Goal: Information Seeking & Learning: Understand process/instructions

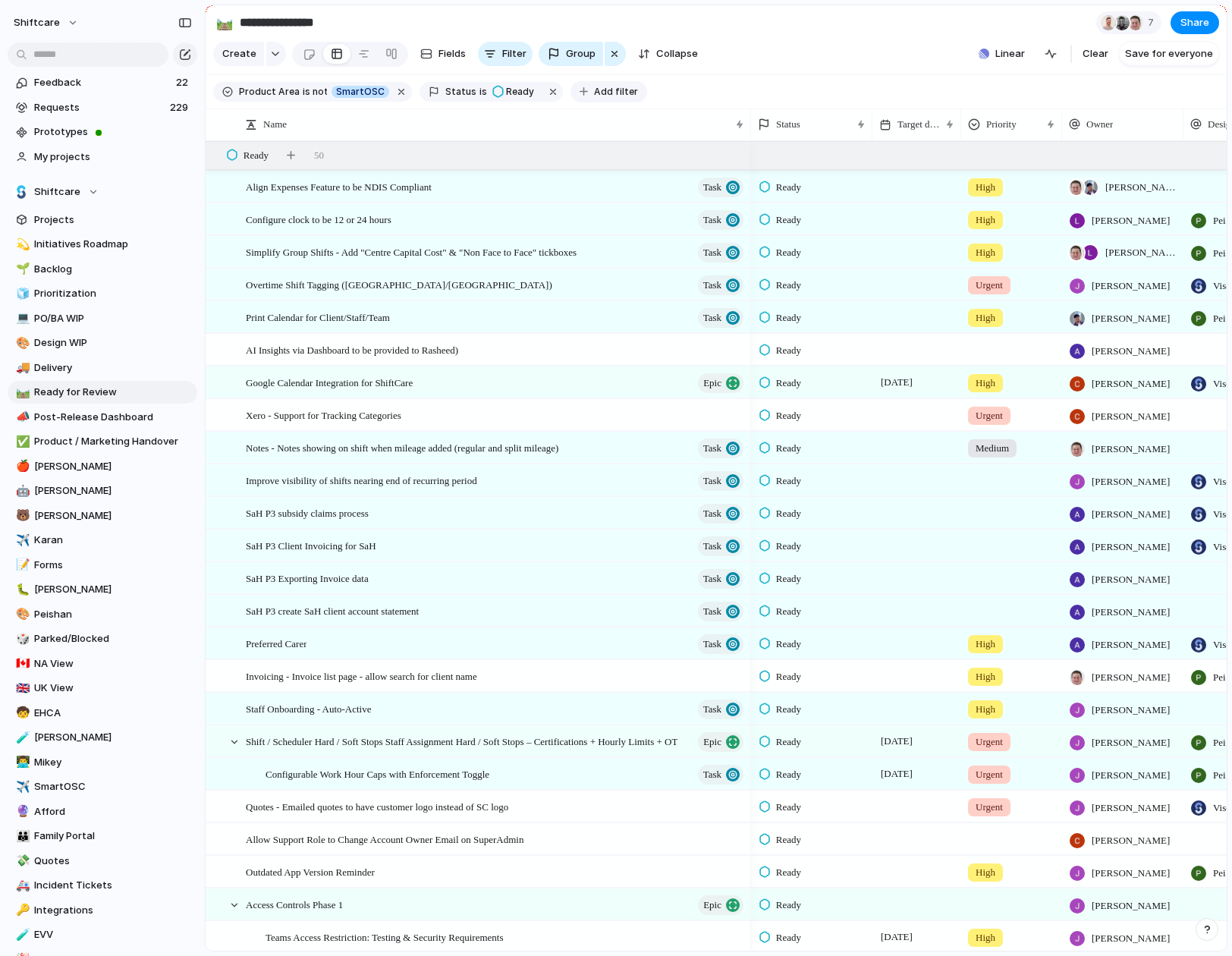
click at [594, 92] on span "Add filter" at bounding box center [616, 91] width 44 height 14
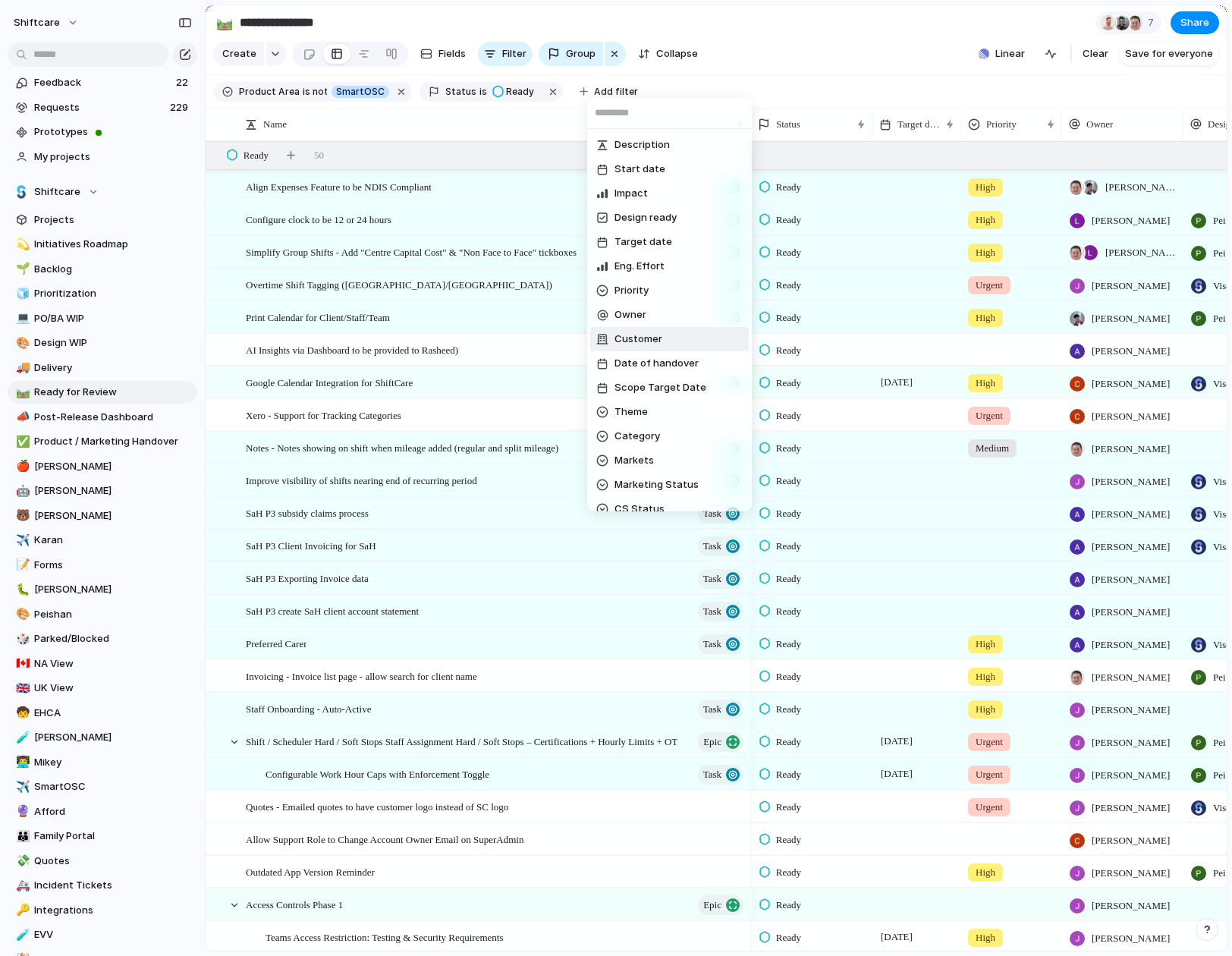
click at [632, 344] on span "Customer" at bounding box center [638, 339] width 48 height 15
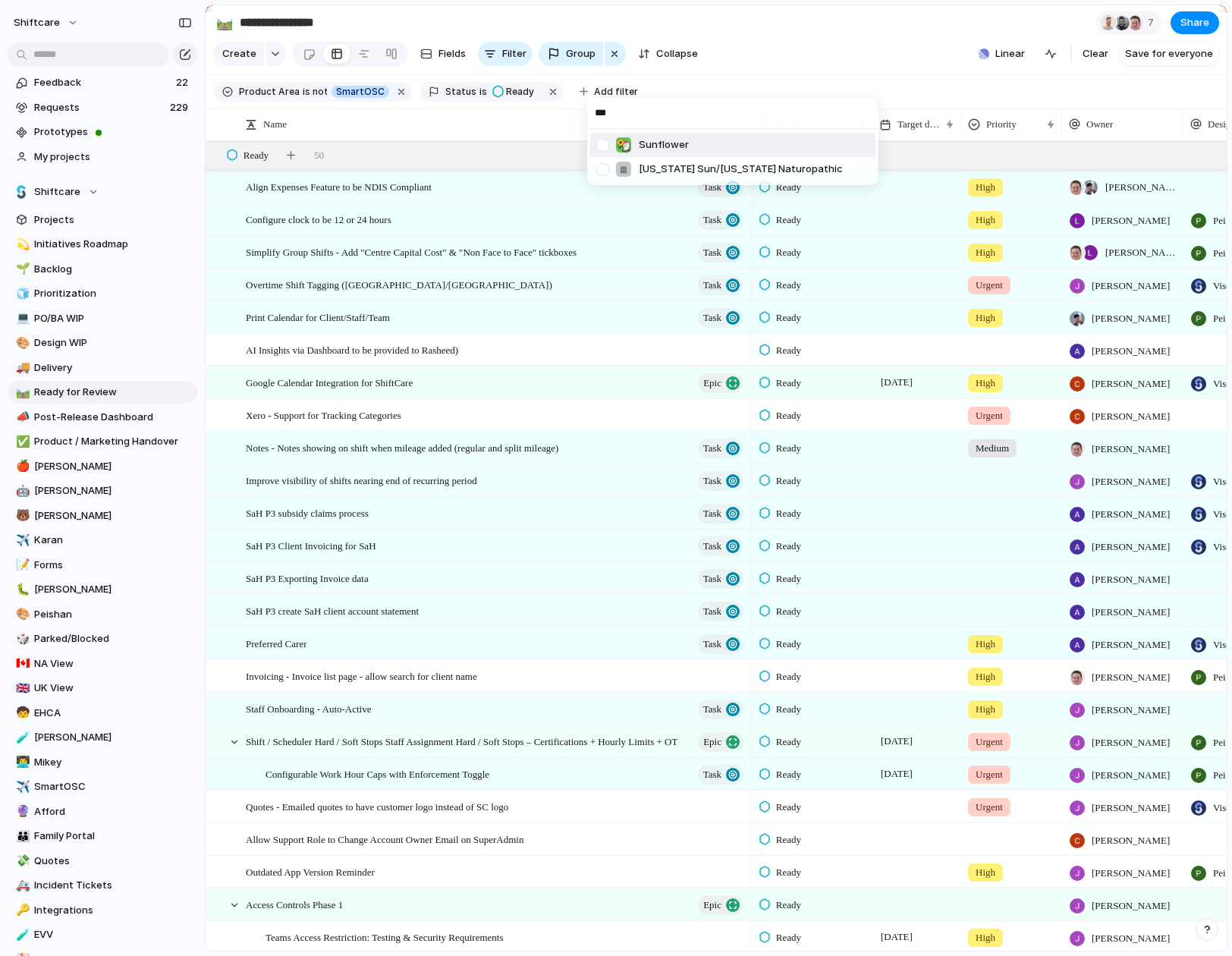
type input "***"
click at [603, 145] on div at bounding box center [603, 145] width 26 height 26
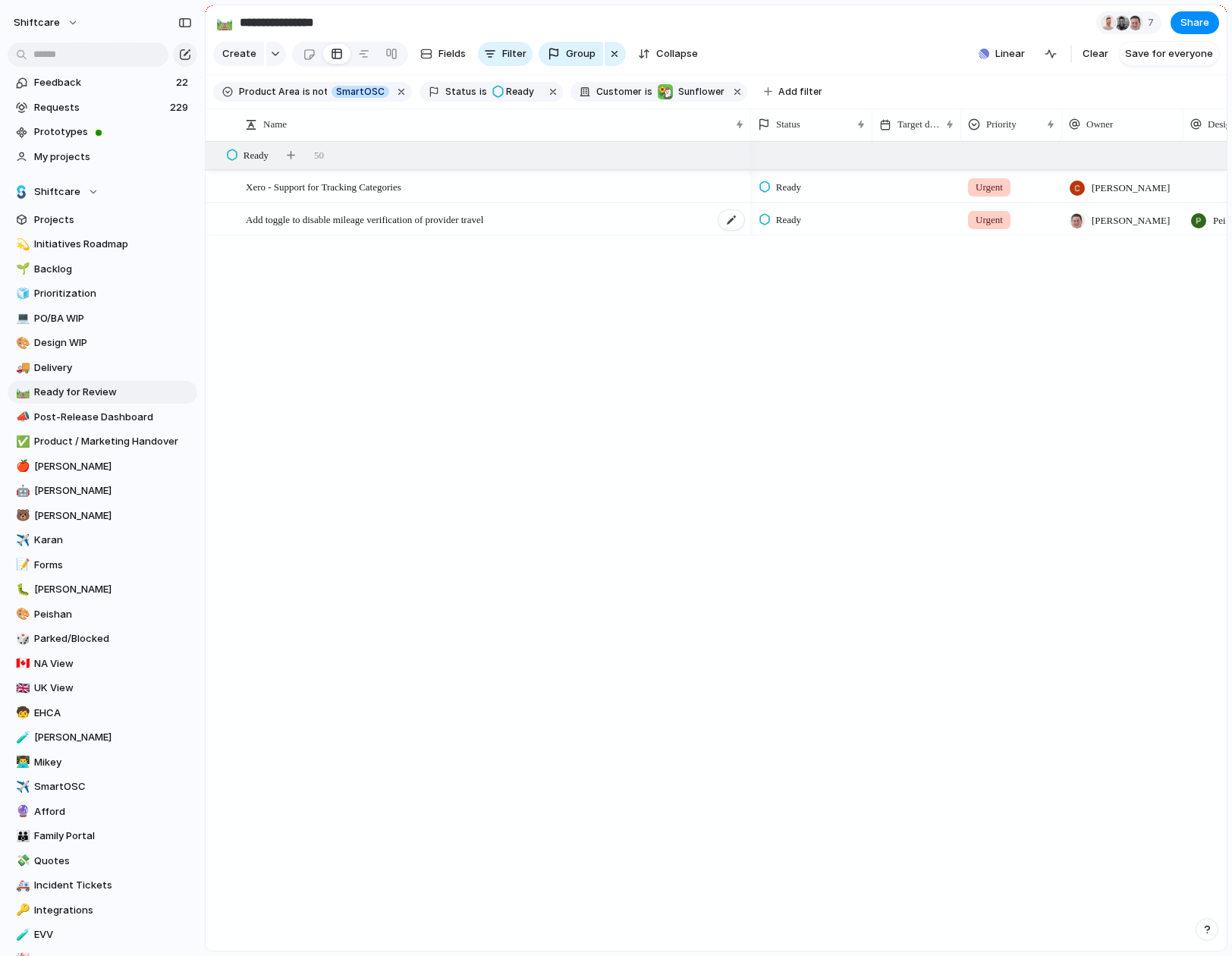
drag, startPoint x: 577, startPoint y: 226, endPoint x: 331, endPoint y: 219, distance: 246.1
click at [433, 225] on span "Add toggle to disable mileage verification of provider travel" at bounding box center [364, 218] width 237 height 17
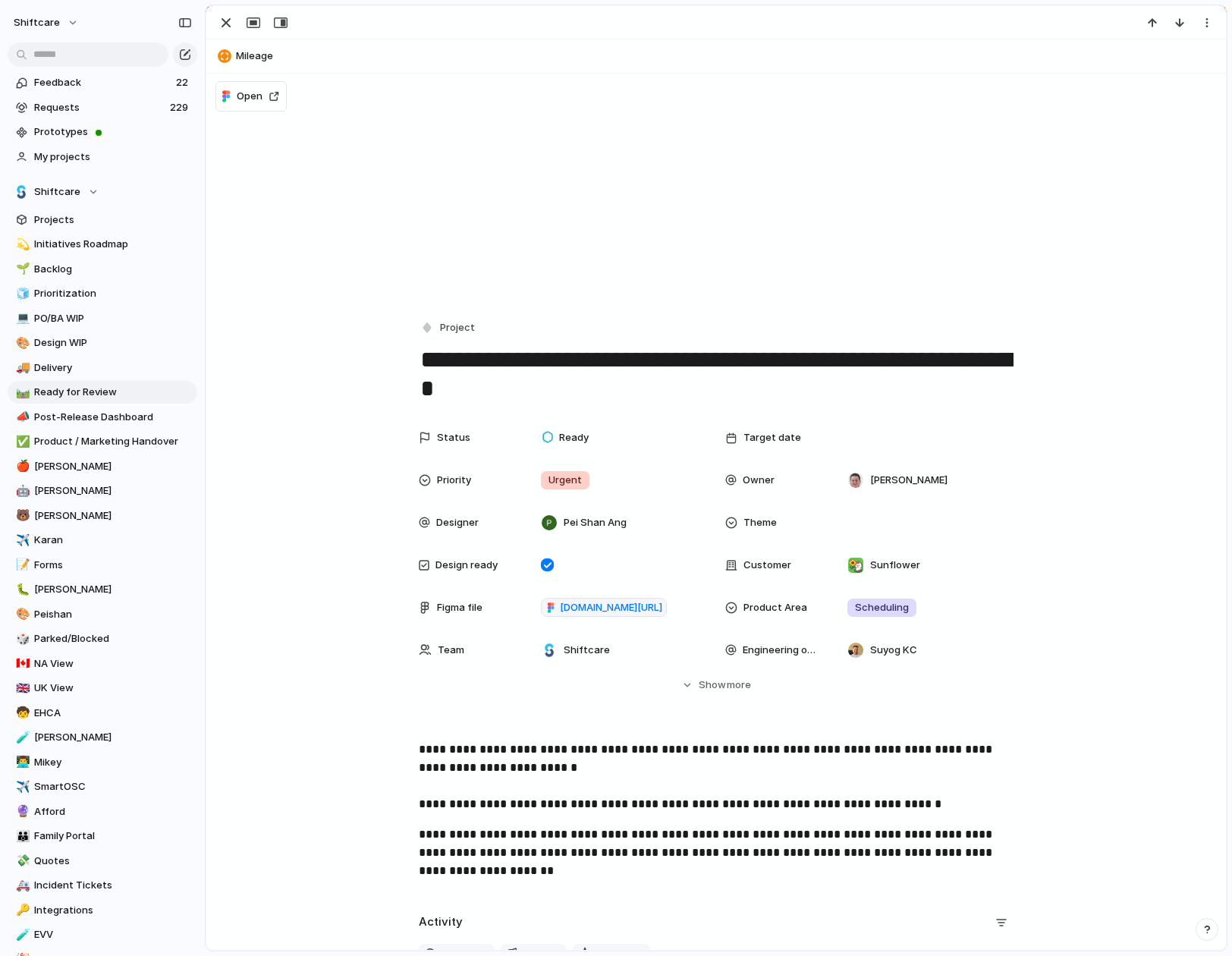
scroll to position [10, 0]
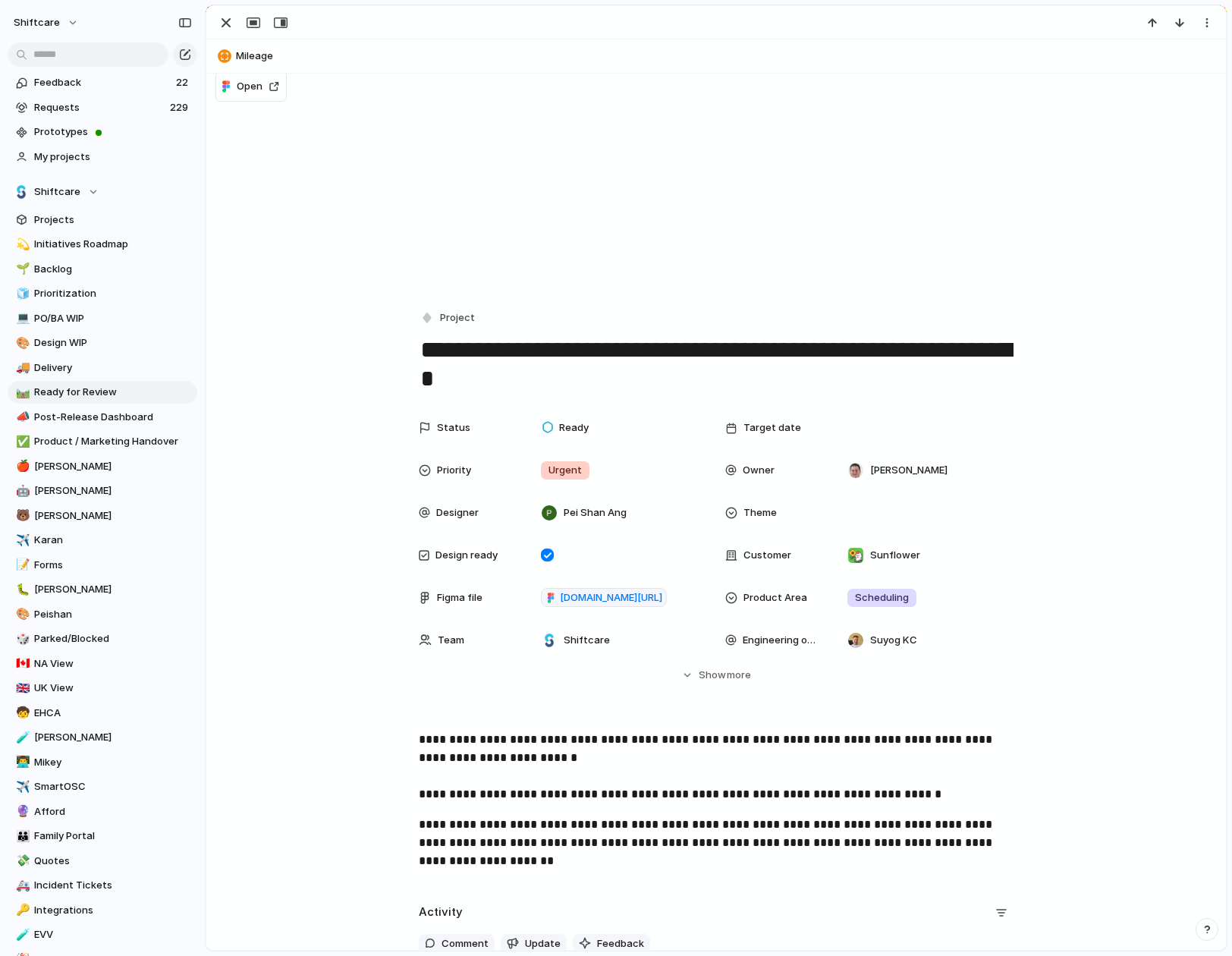
drag, startPoint x: 219, startPoint y: 20, endPoint x: 264, endPoint y: 48, distance: 53.0
click at [222, 21] on div "button" at bounding box center [226, 23] width 18 height 18
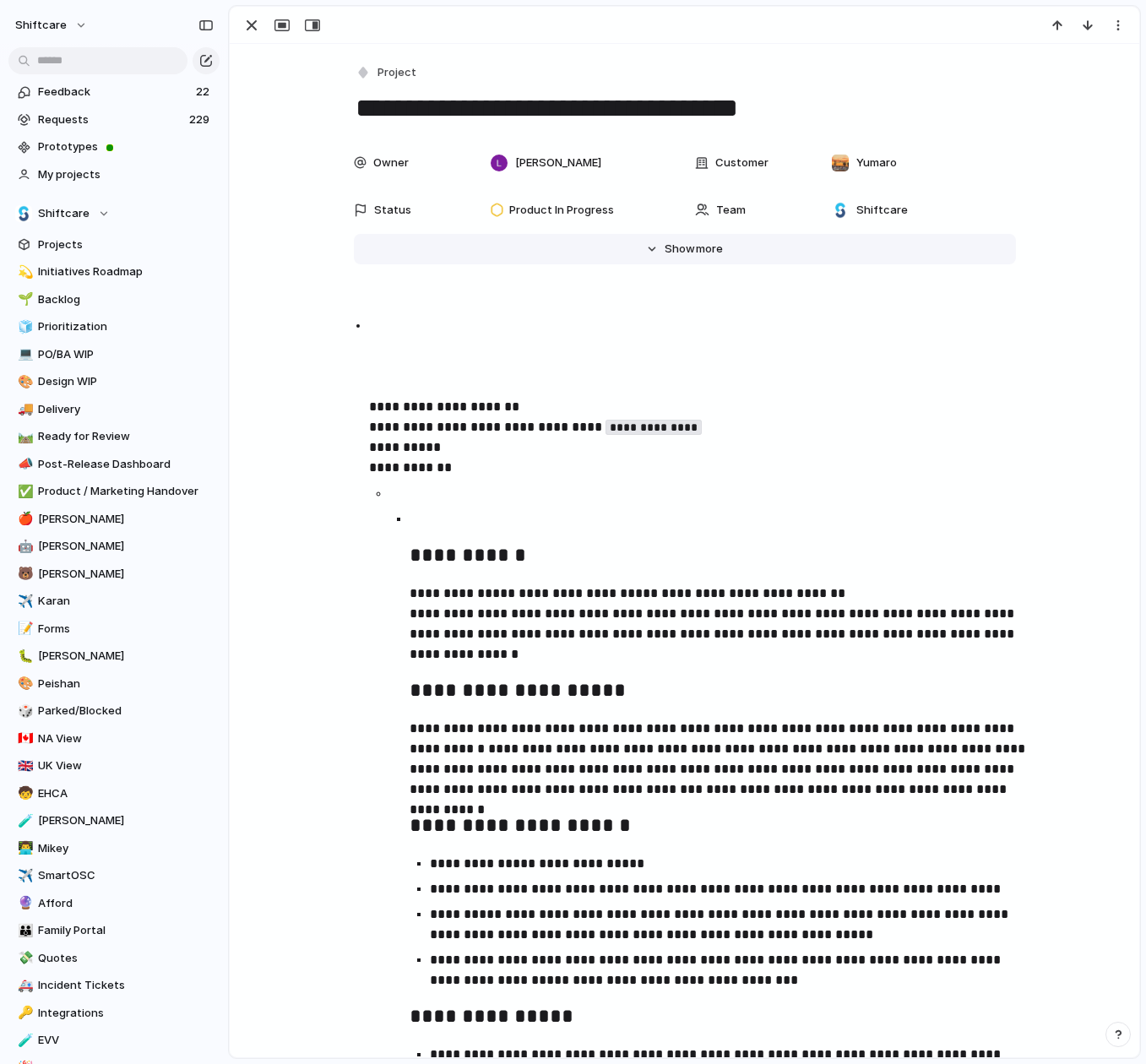
click at [675, 256] on span "Show" at bounding box center [679, 249] width 30 height 16
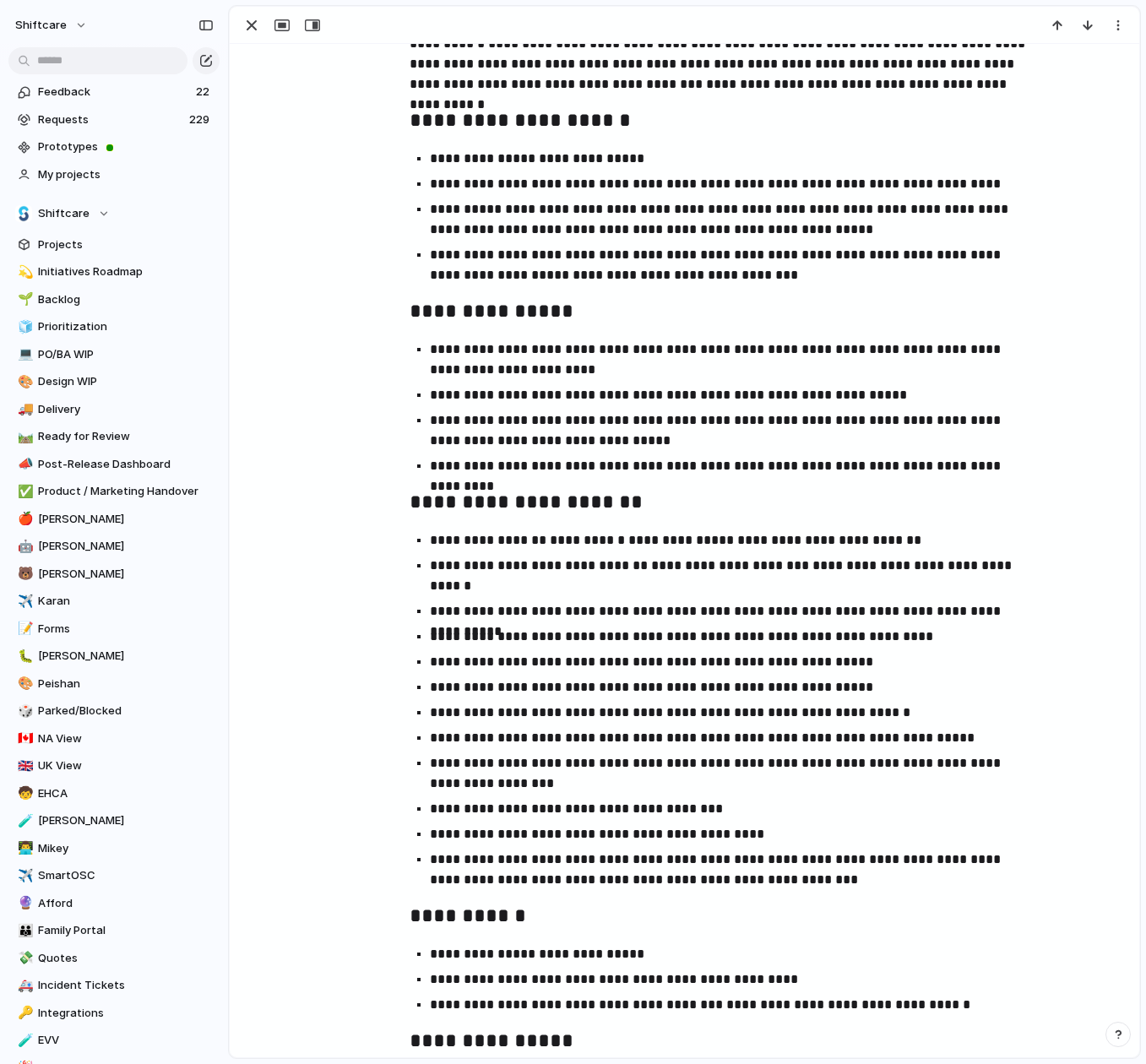
scroll to position [1487, 0]
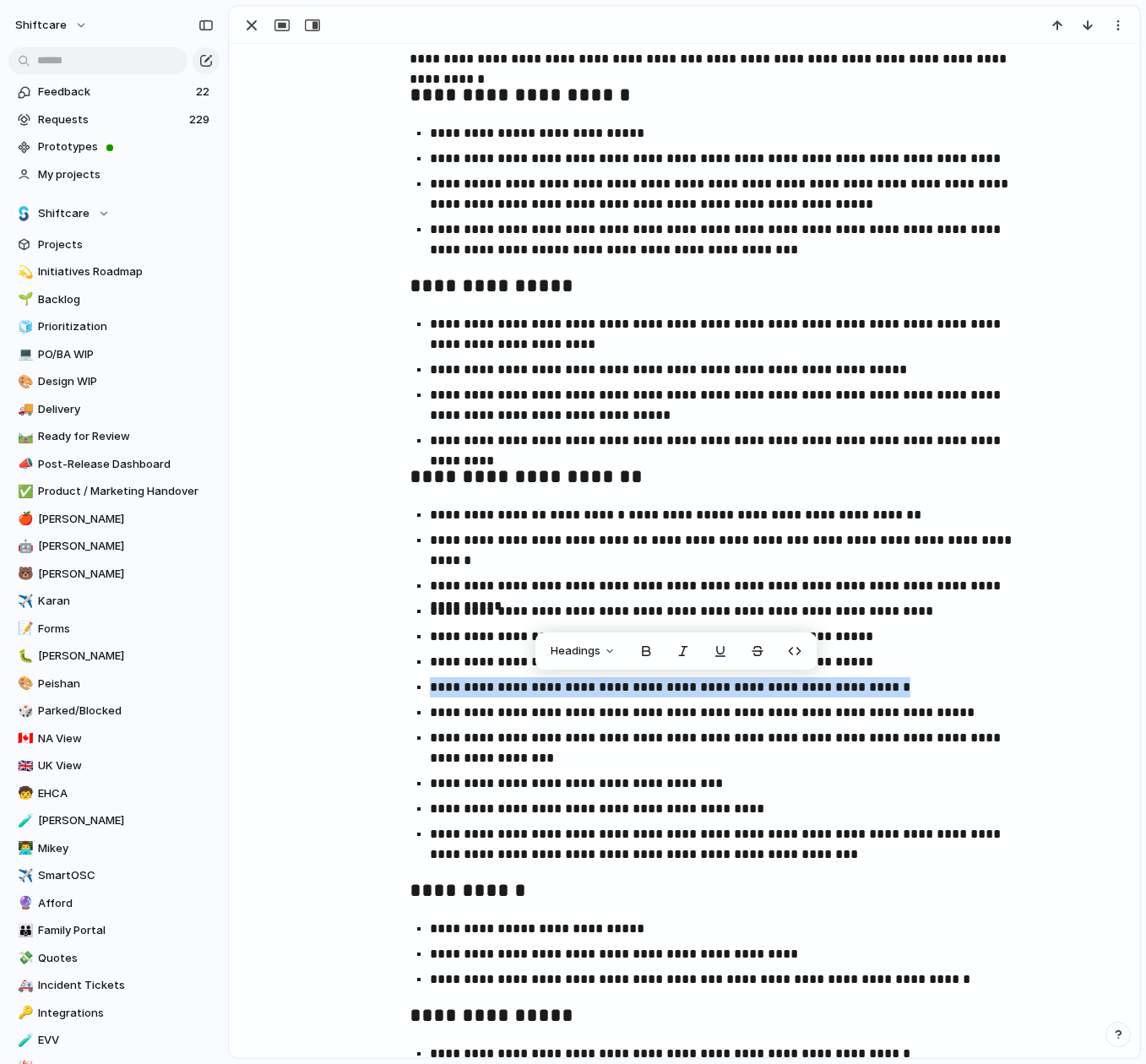
drag, startPoint x: 899, startPoint y: 689, endPoint x: 371, endPoint y: 686, distance: 528.0
click at [371, 686] on ul "**********" at bounding box center [700, 533] width 662 height 1560
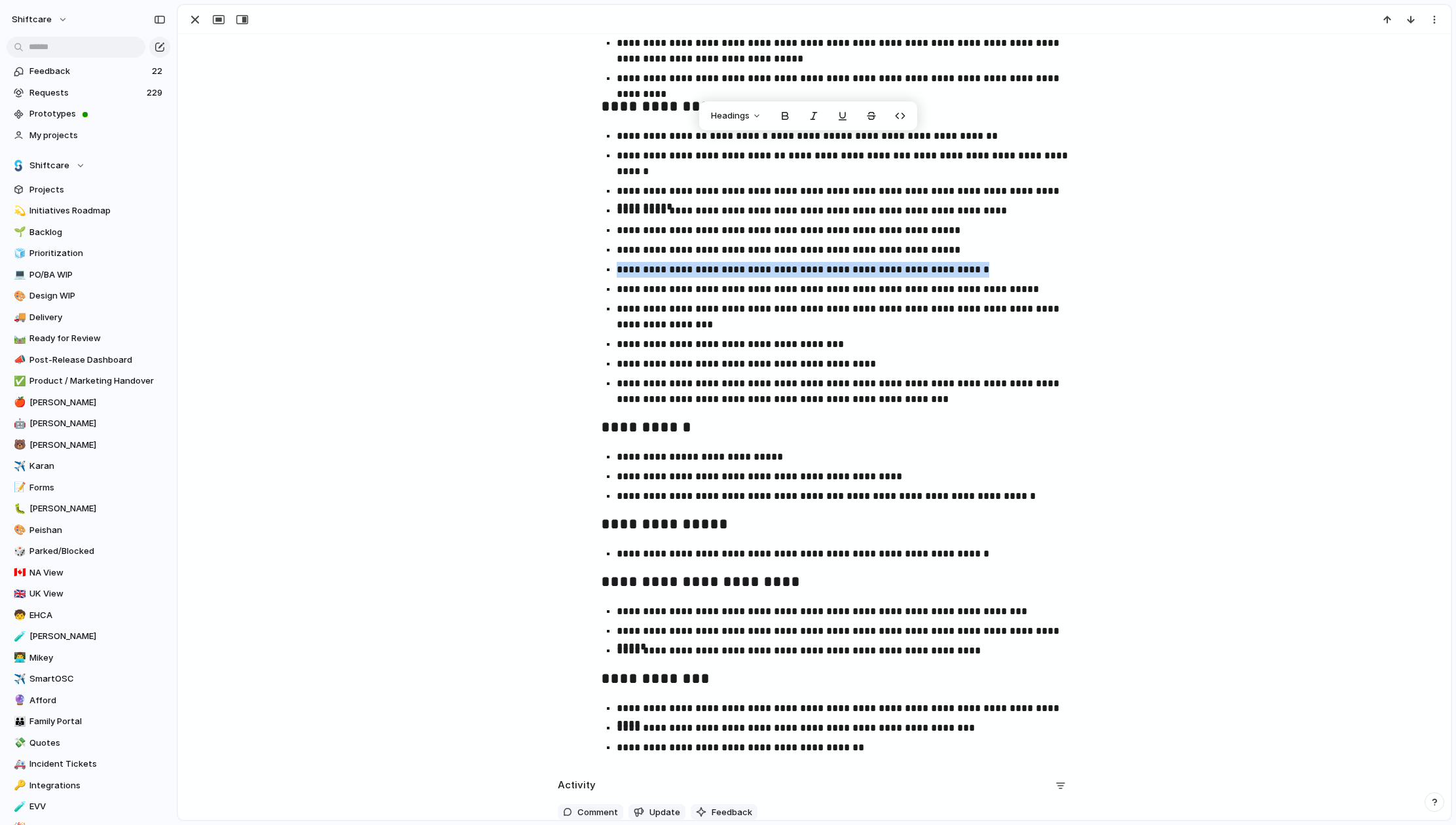
scroll to position [1394, 0]
